Goal: Check status

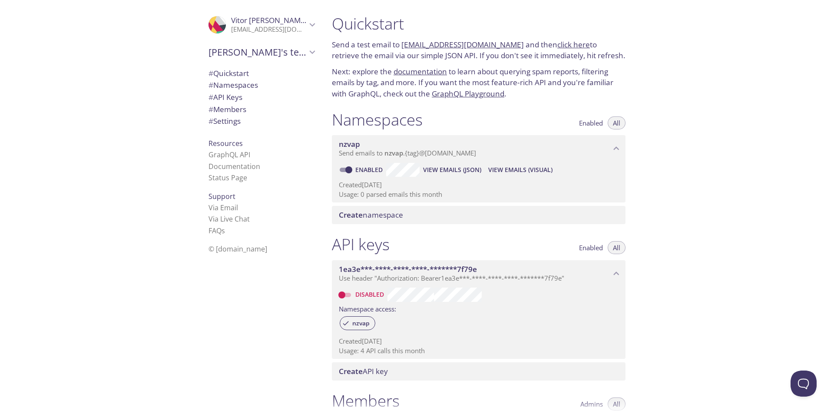
click at [506, 169] on span "View Emails (Visual)" at bounding box center [520, 170] width 64 height 10
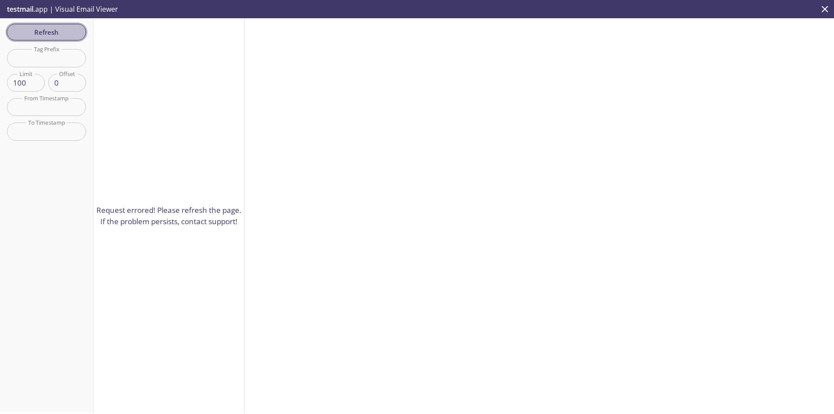
click at [39, 32] on span "Refresh" at bounding box center [46, 31] width 65 height 11
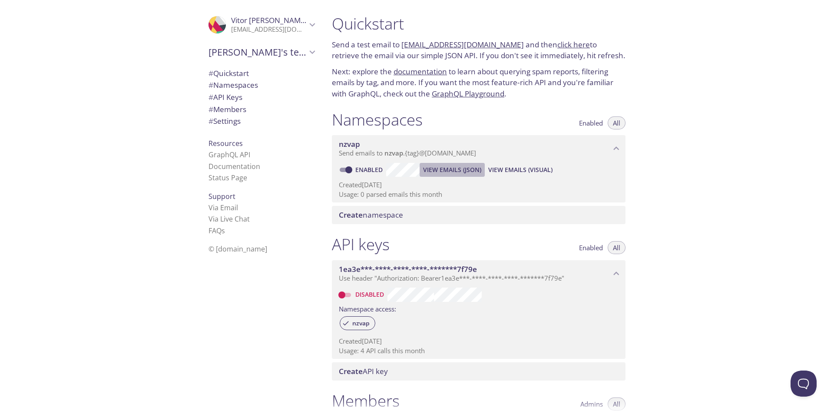
click at [452, 170] on span "View Emails (JSON)" at bounding box center [452, 170] width 58 height 10
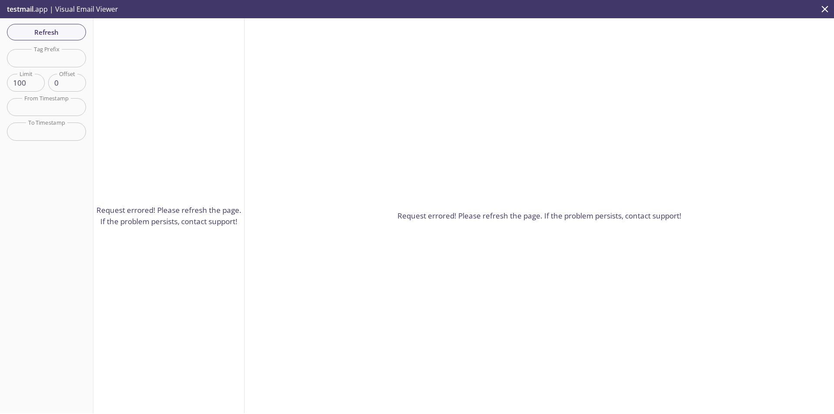
click at [46, 8] on p "testmail .app | Visual Email Viewer" at bounding box center [61, 9] width 123 height 18
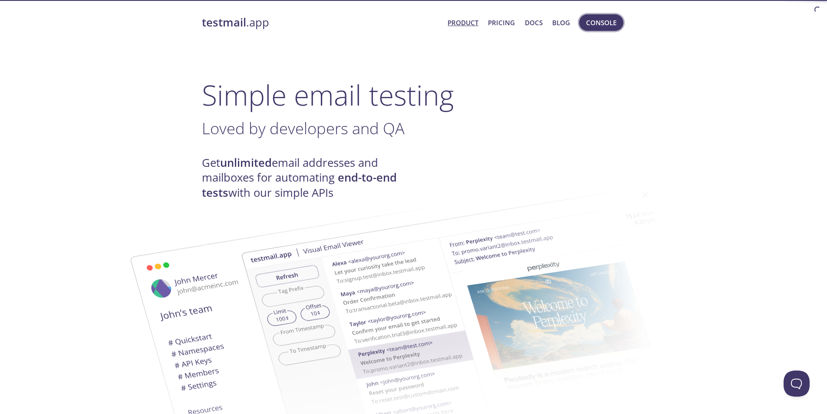
click at [605, 20] on span "Console" at bounding box center [601, 22] width 30 height 11
